Goal: Task Accomplishment & Management: Manage account settings

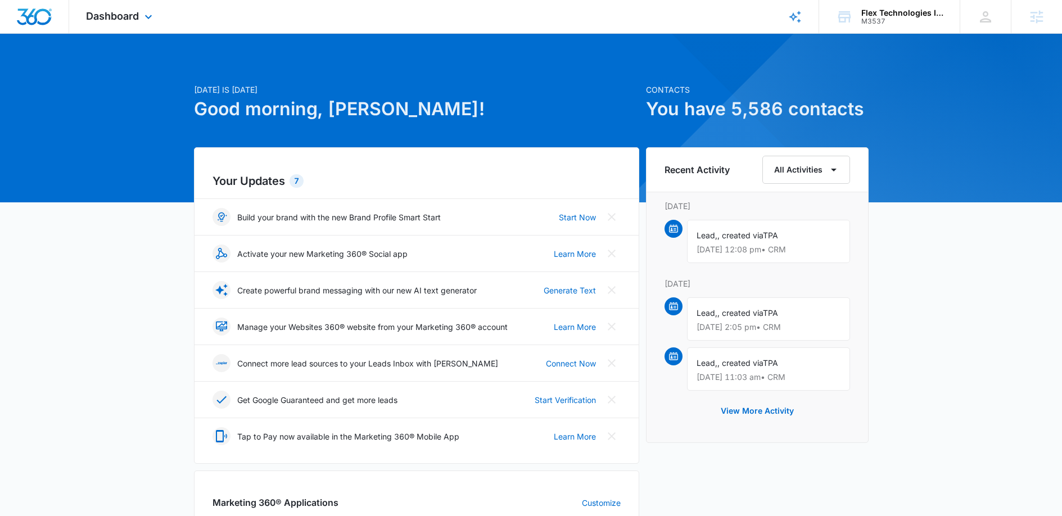
click at [98, 24] on div "Dashboard Apps Reputation Websites Forms CRM Email Social Shop Content Ads Inte…" at bounding box center [120, 16] width 103 height 33
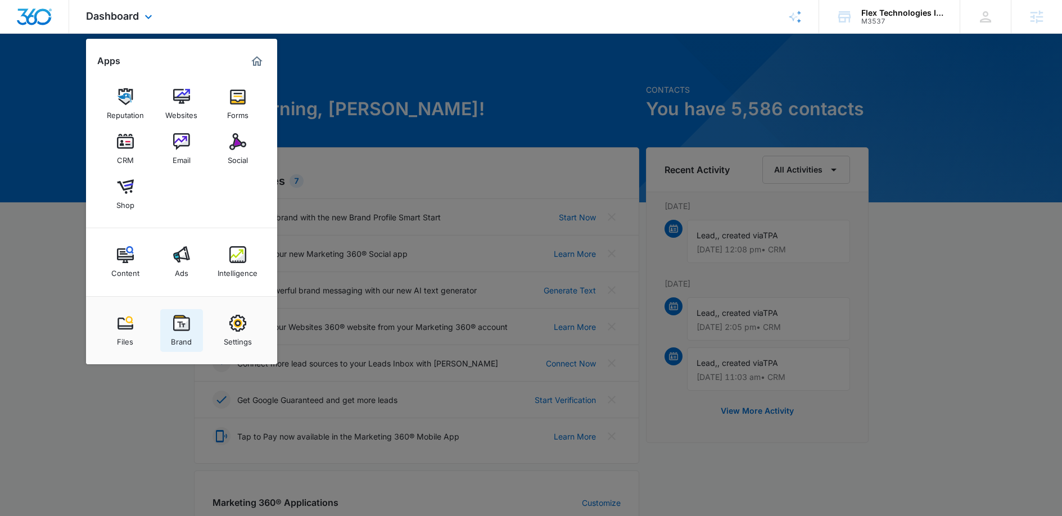
click at [187, 340] on div "Brand" at bounding box center [181, 339] width 21 height 15
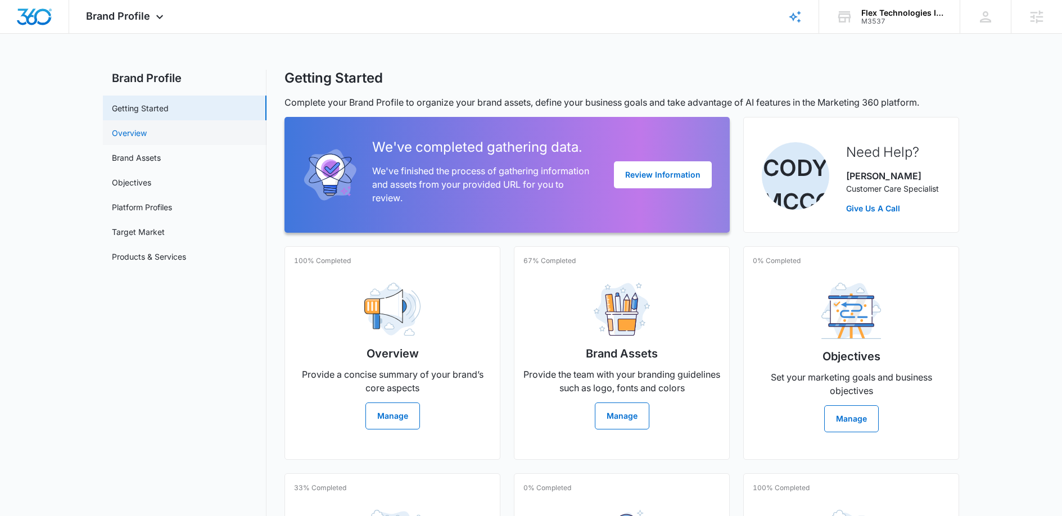
click at [147, 134] on link "Overview" at bounding box center [129, 133] width 35 height 12
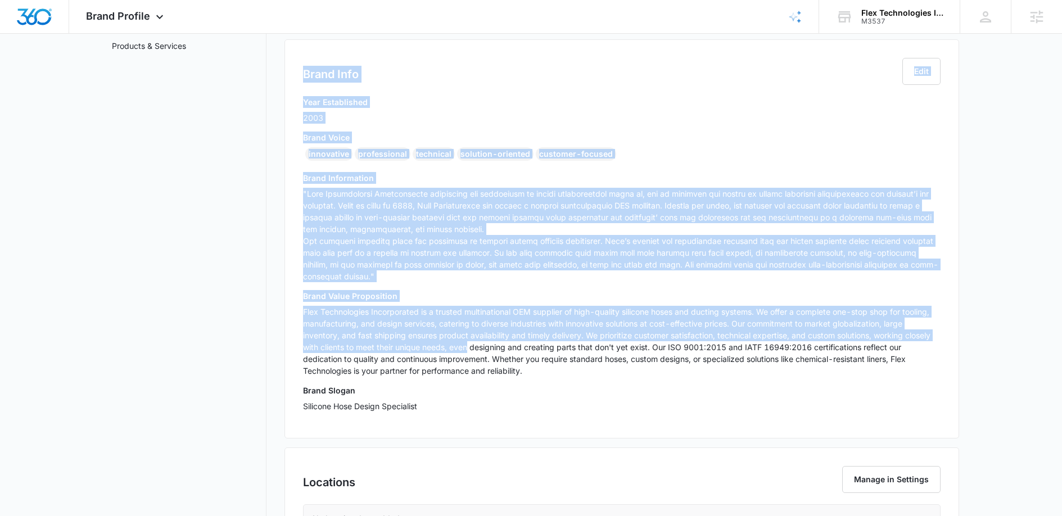
scroll to position [251, 0]
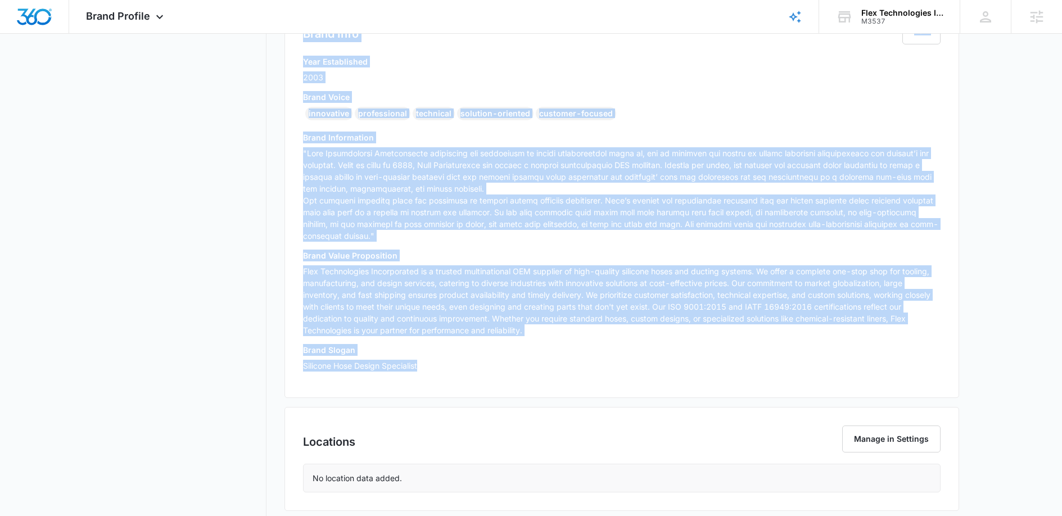
drag, startPoint x: 301, startPoint y: 105, endPoint x: 479, endPoint y: 361, distance: 311.9
click at [479, 361] on div "Brand Info Edit Year Established 2003 Brand Voice innovative professional techn…" at bounding box center [621, 198] width 675 height 399
copy div "Lorem Ipsu Dolo Sita Consectetur 1855 Adipi Elits doeiusmodt incididuntut labor…"
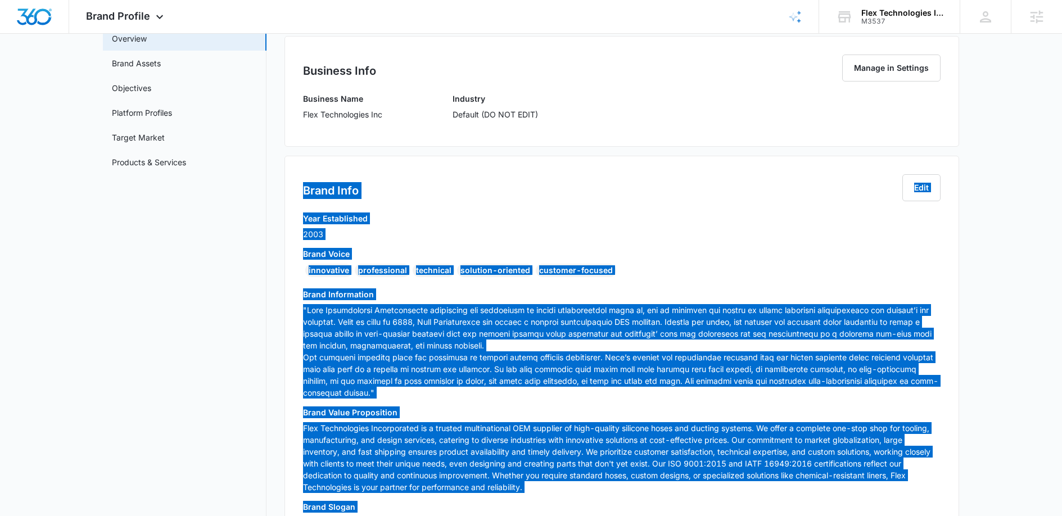
scroll to position [25, 0]
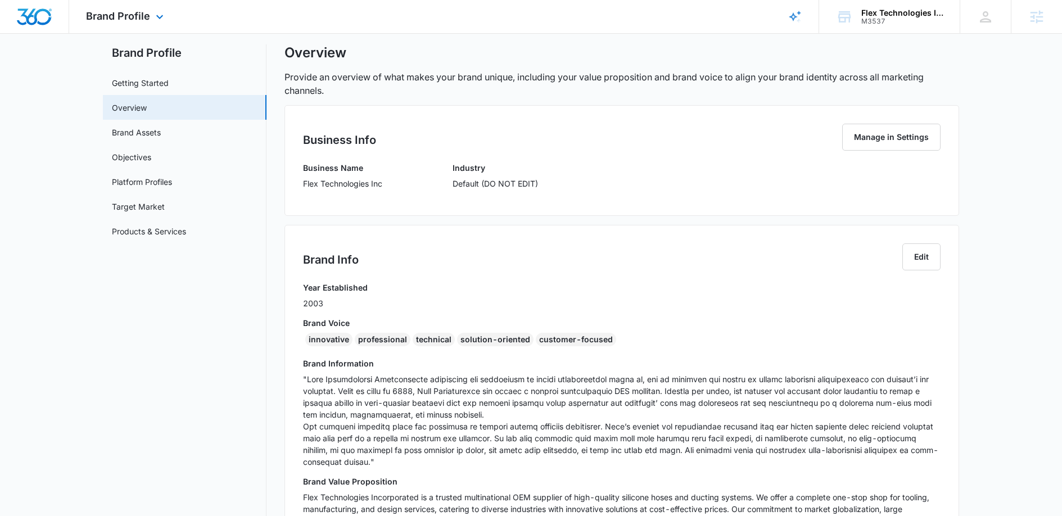
click at [145, 24] on div "Brand Profile Apps Reputation Websites Forms CRM Email Social Shop Content Ads …" at bounding box center [126, 16] width 114 height 33
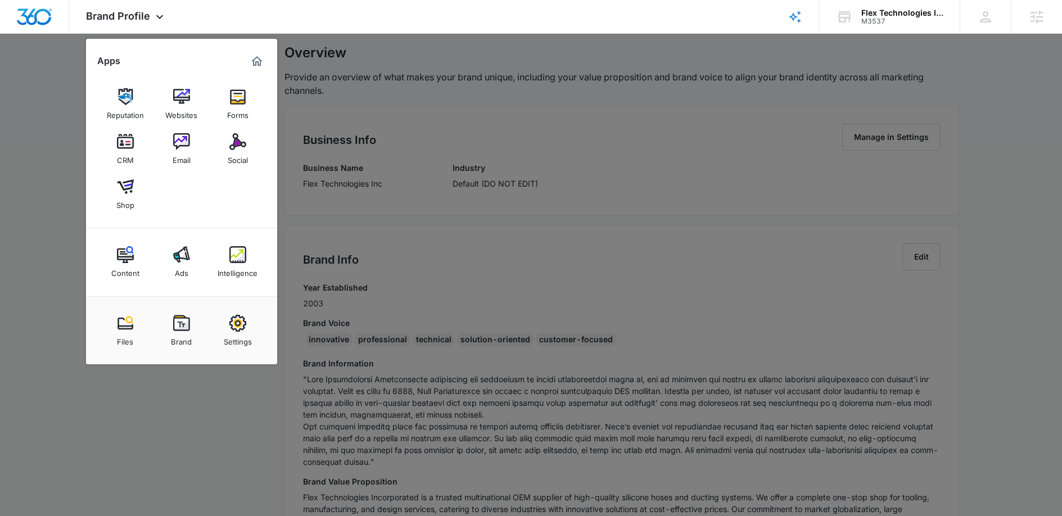
click at [232, 148] on img at bounding box center [237, 141] width 17 height 17
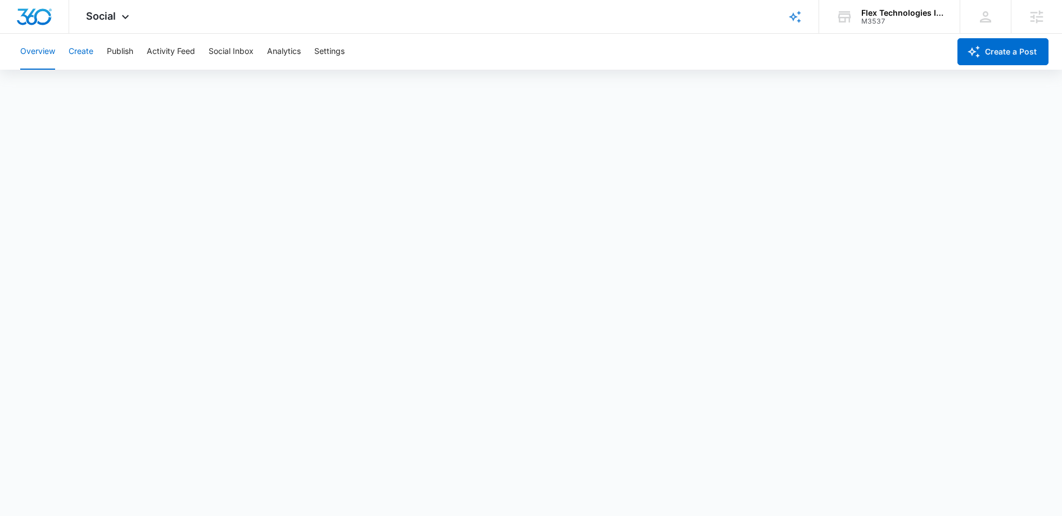
click at [90, 51] on button "Create" at bounding box center [81, 52] width 25 height 36
click at [122, 91] on button "Approvals" at bounding box center [110, 85] width 38 height 31
